Goal: Transaction & Acquisition: Purchase product/service

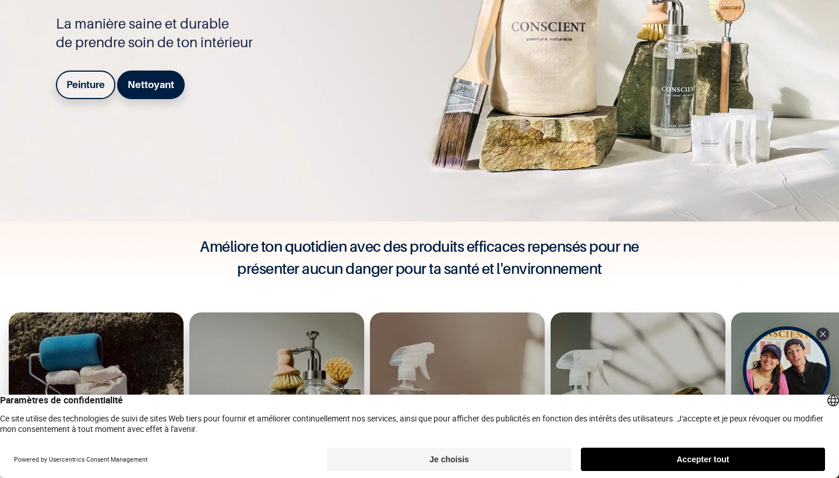
scroll to position [163, 0]
click at [93, 83] on b "Peinture" at bounding box center [85, 84] width 38 height 12
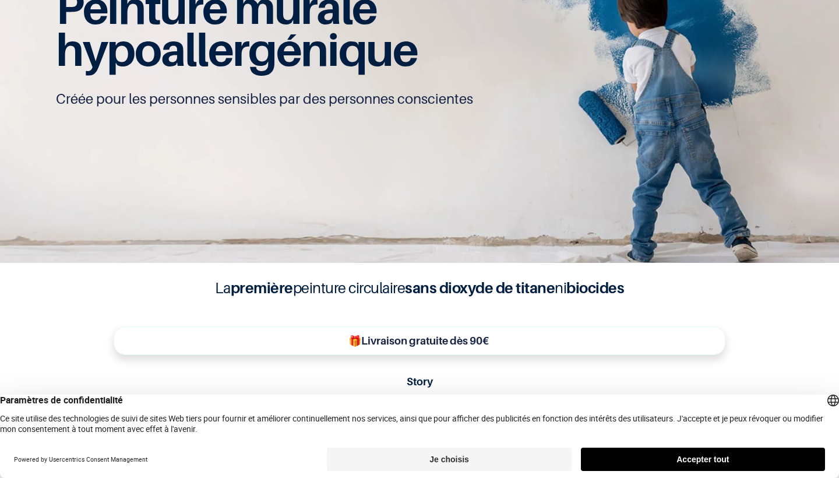
scroll to position [143, 0]
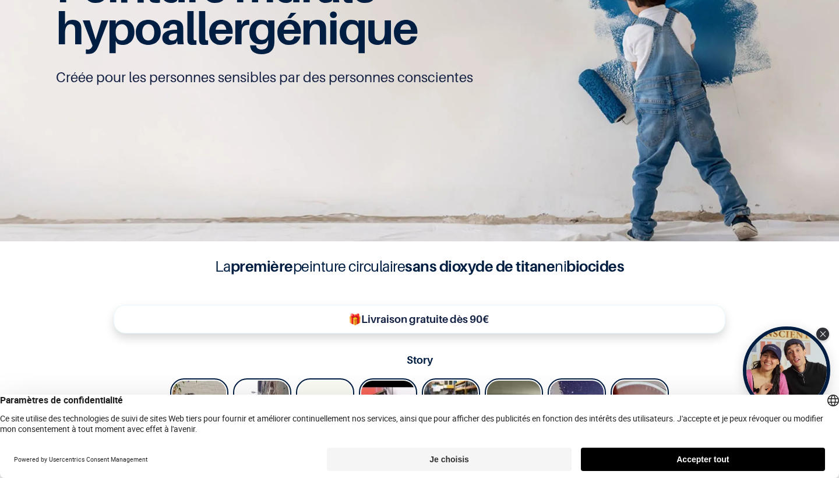
click at [430, 464] on button "Je choisis" at bounding box center [449, 459] width 244 height 23
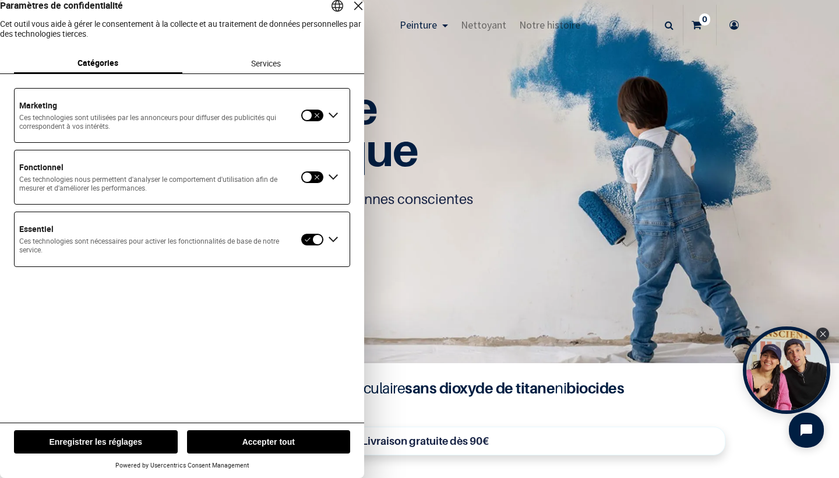
scroll to position [1, 0]
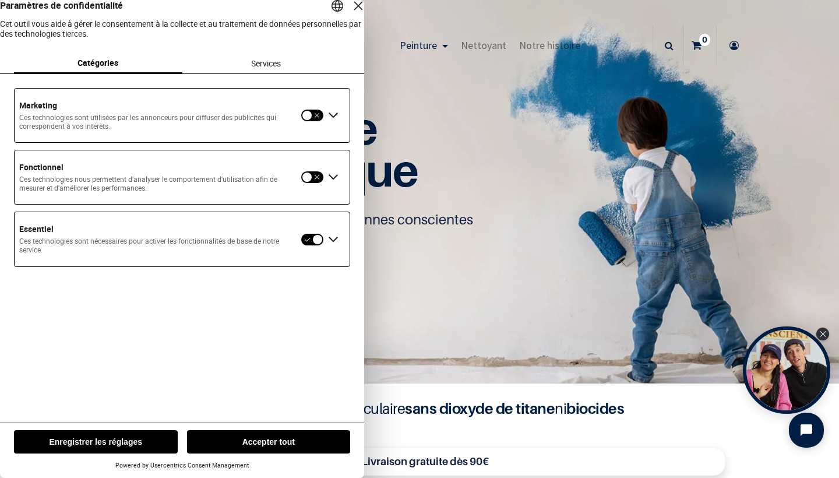
click at [350, 14] on div "Fermer la couche" at bounding box center [358, 6] width 16 height 16
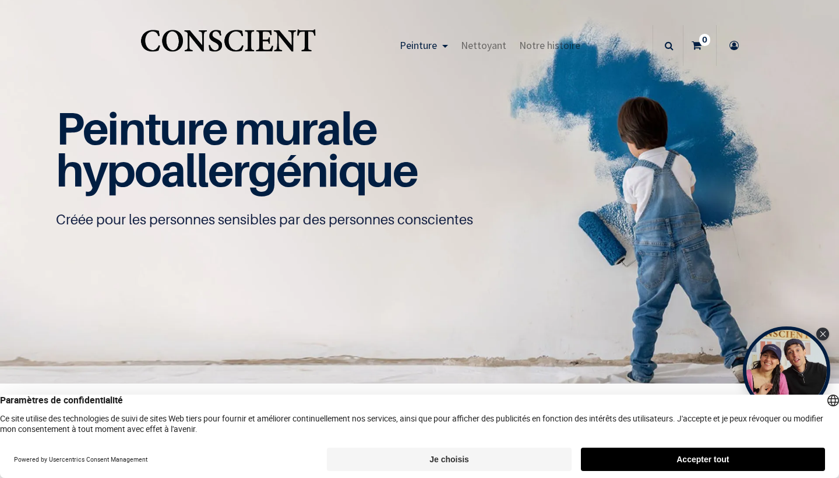
click at [609, 459] on button "Accepter tout" at bounding box center [703, 459] width 244 height 23
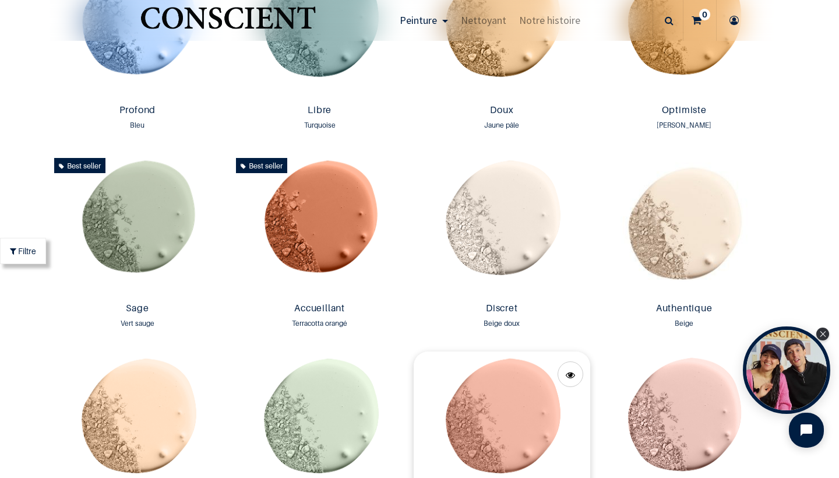
scroll to position [893, 0]
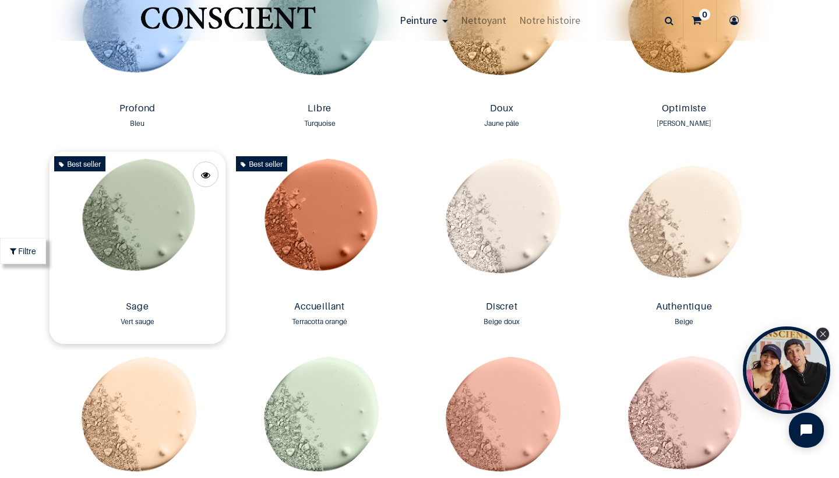
click at [118, 274] on img at bounding box center [138, 224] width 177 height 145
